Goal: Information Seeking & Learning: Find specific fact

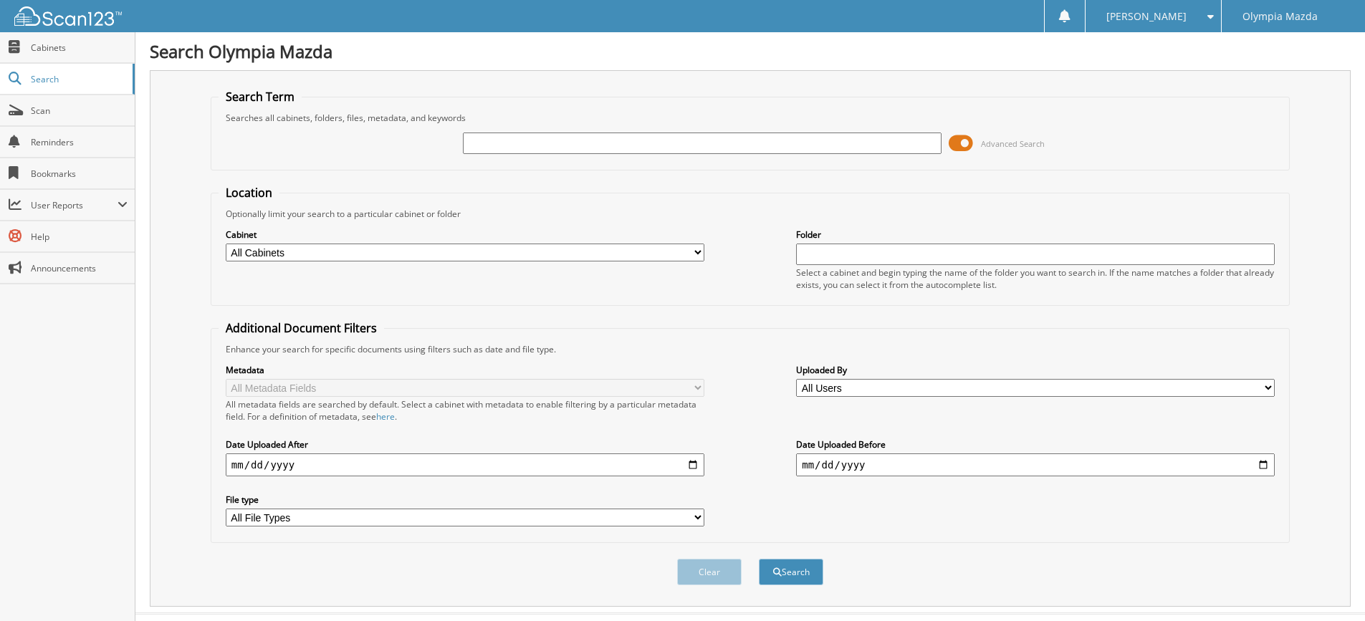
click at [962, 147] on span at bounding box center [961, 143] width 24 height 21
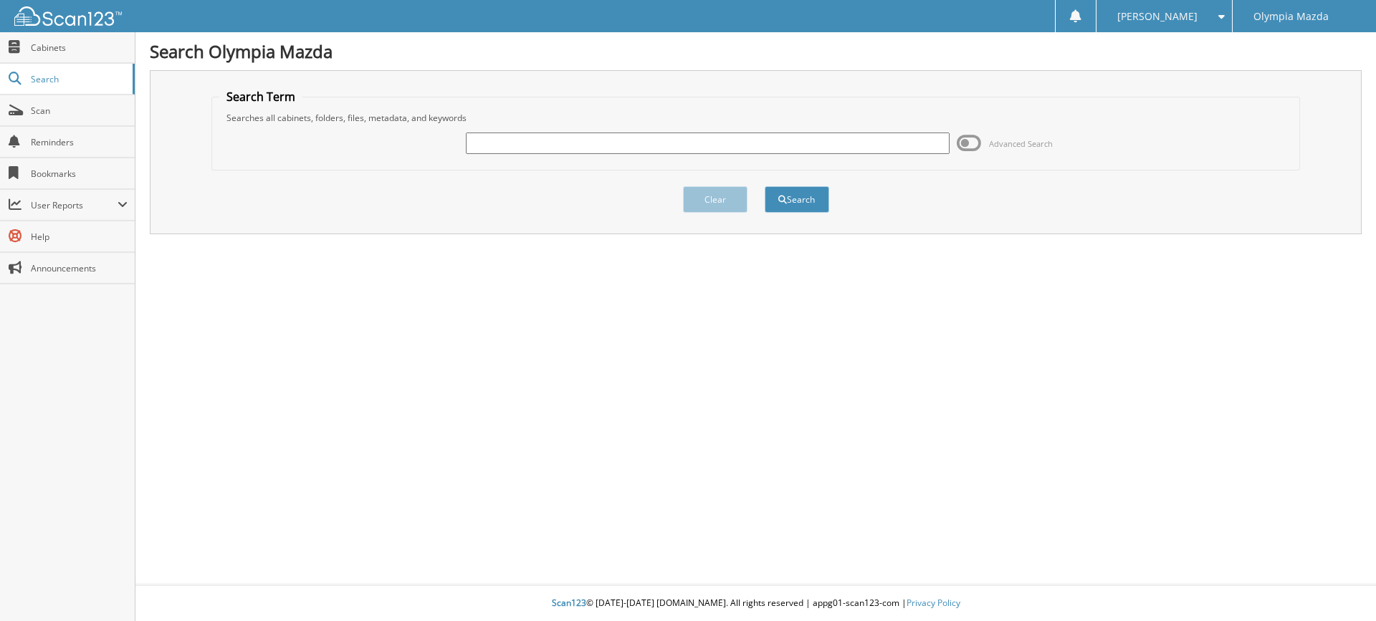
click at [616, 140] on input "text" at bounding box center [707, 143] width 483 height 21
type input "55927"
click at [794, 199] on button "Search" at bounding box center [797, 199] width 64 height 27
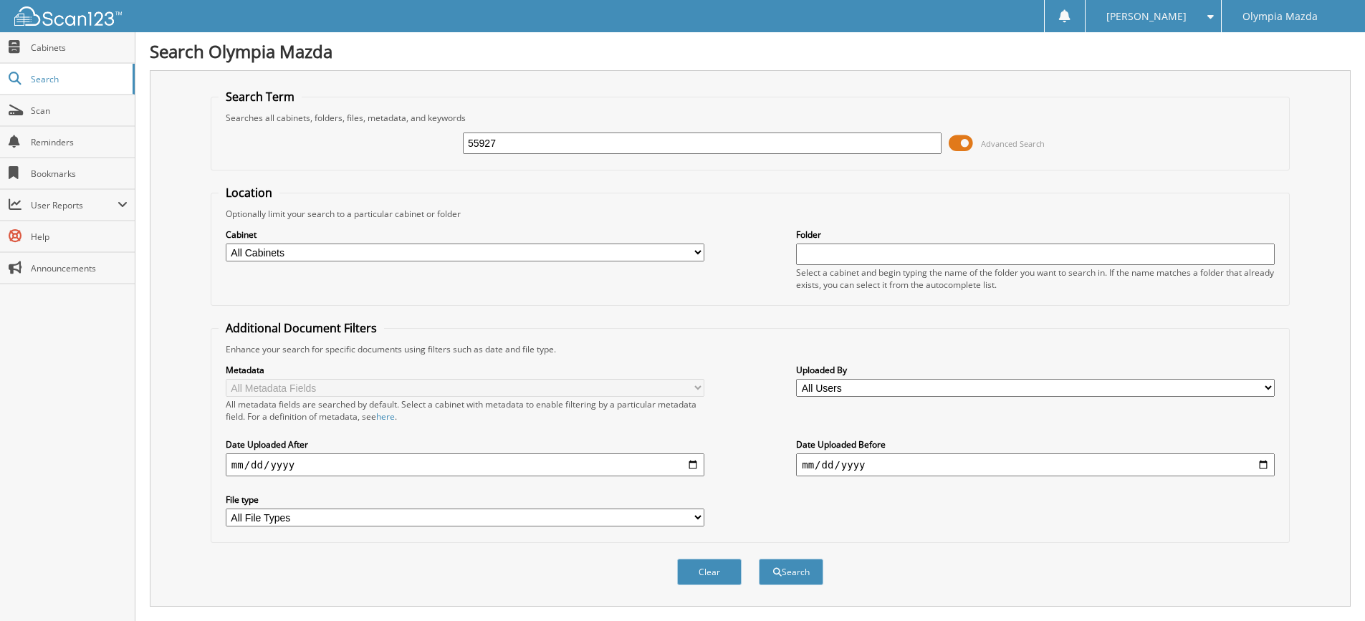
click at [955, 140] on span at bounding box center [961, 143] width 24 height 21
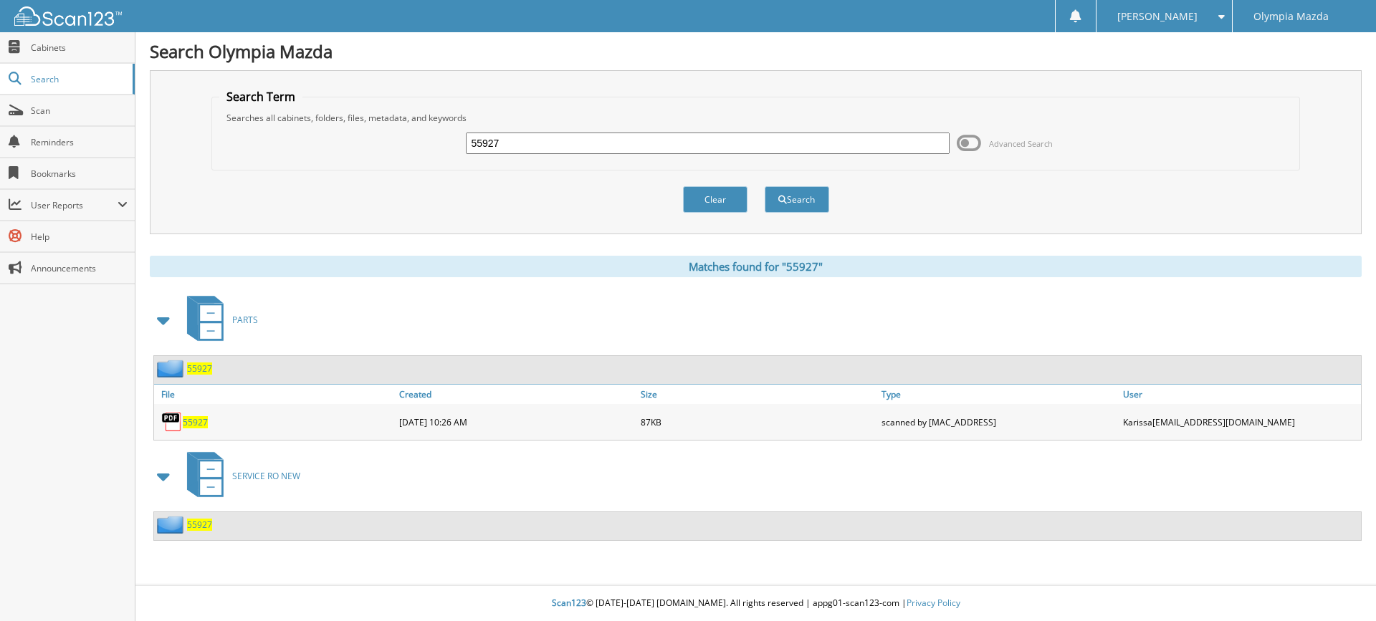
click at [204, 518] on div "55927" at bounding box center [183, 525] width 58 height 18
click at [201, 527] on span "55927" at bounding box center [199, 525] width 25 height 12
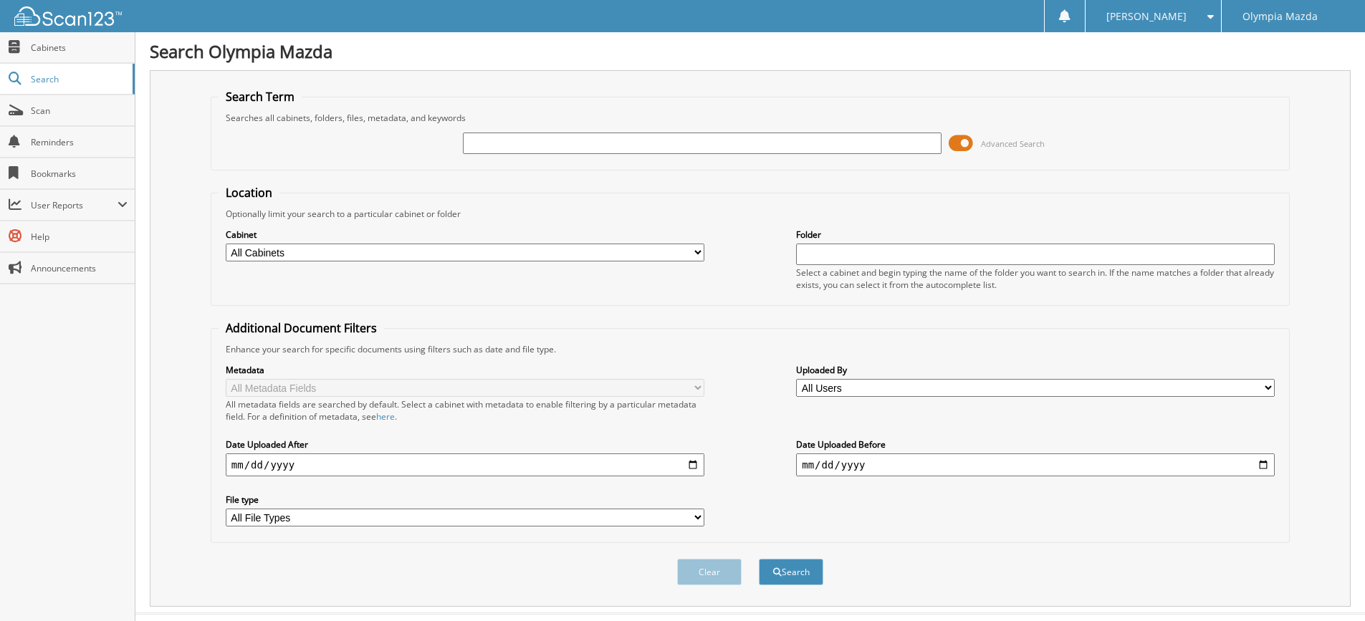
click at [960, 153] on span at bounding box center [961, 143] width 24 height 21
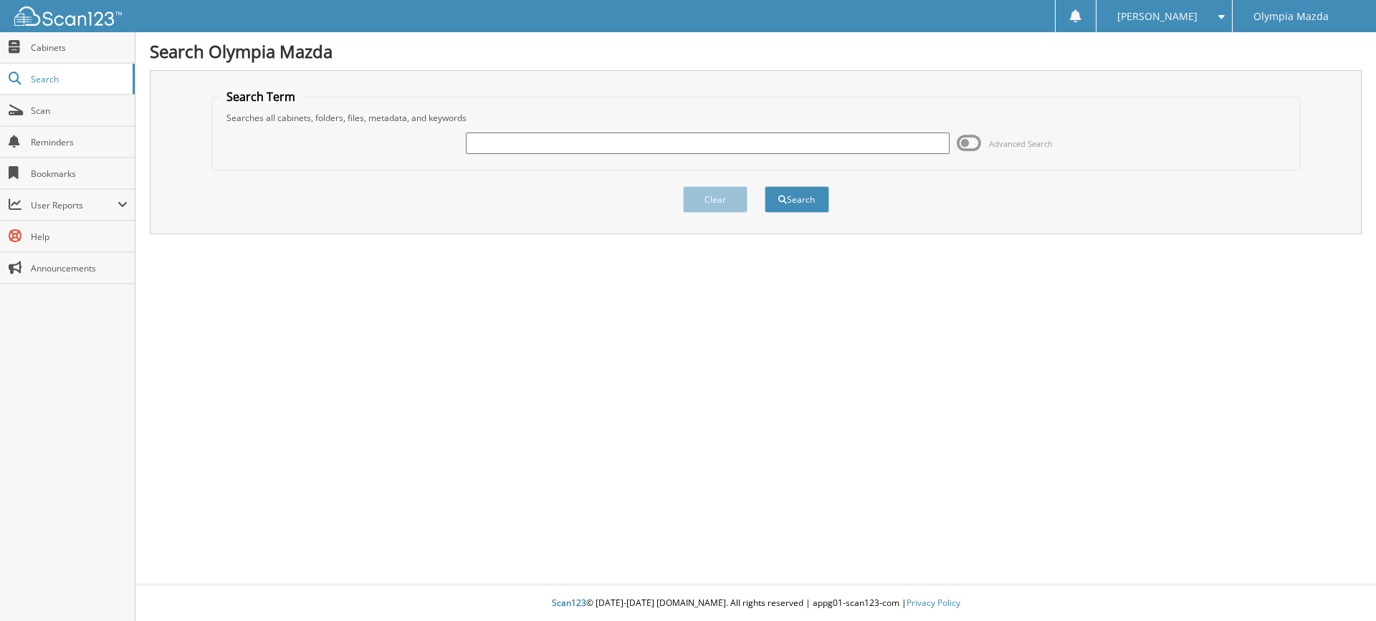
click at [542, 142] on input "text" at bounding box center [707, 143] width 483 height 21
type input "55653"
click at [765, 186] on button "Search" at bounding box center [797, 199] width 64 height 27
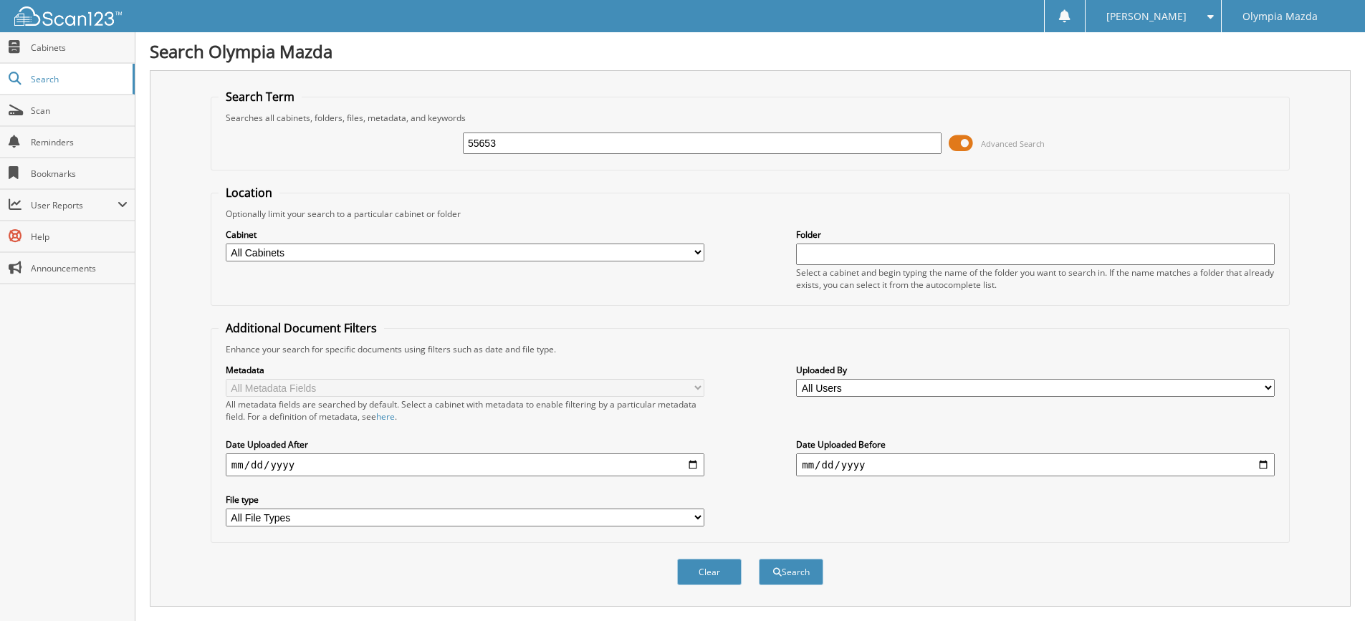
click at [962, 150] on span at bounding box center [961, 143] width 24 height 21
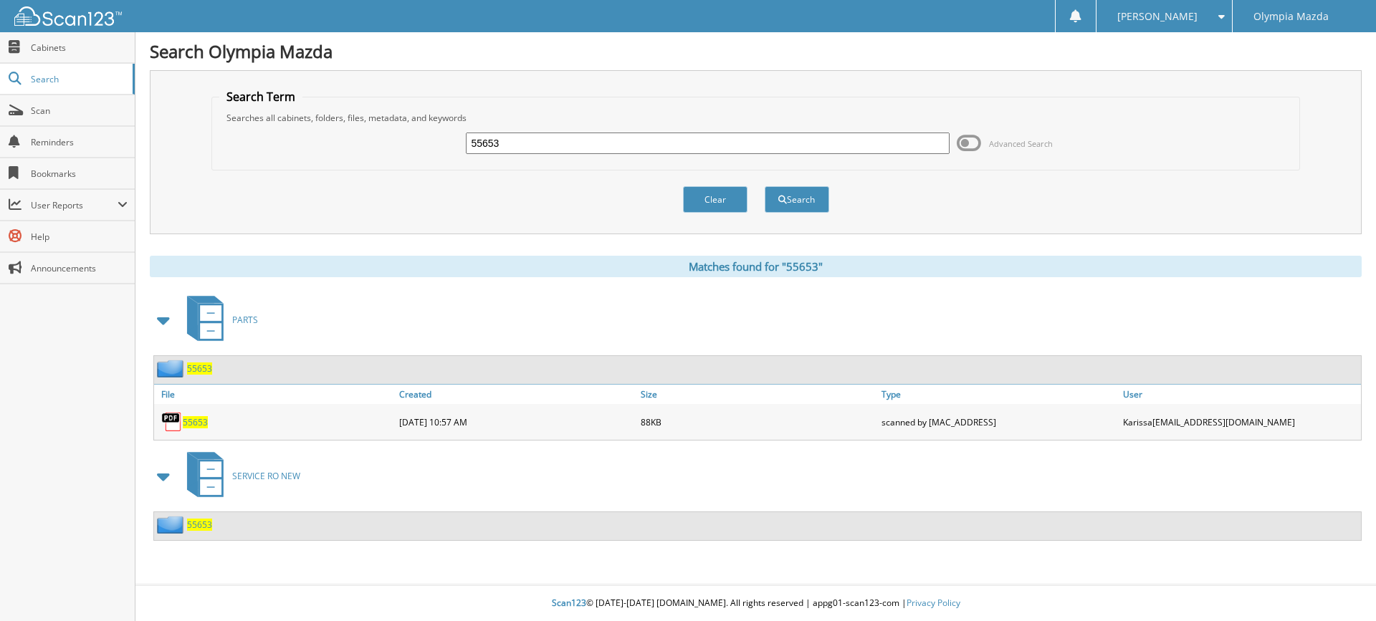
click at [183, 529] on img at bounding box center [172, 525] width 30 height 18
click at [196, 525] on span "55653" at bounding box center [199, 525] width 25 height 12
